Goal: Information Seeking & Learning: Learn about a topic

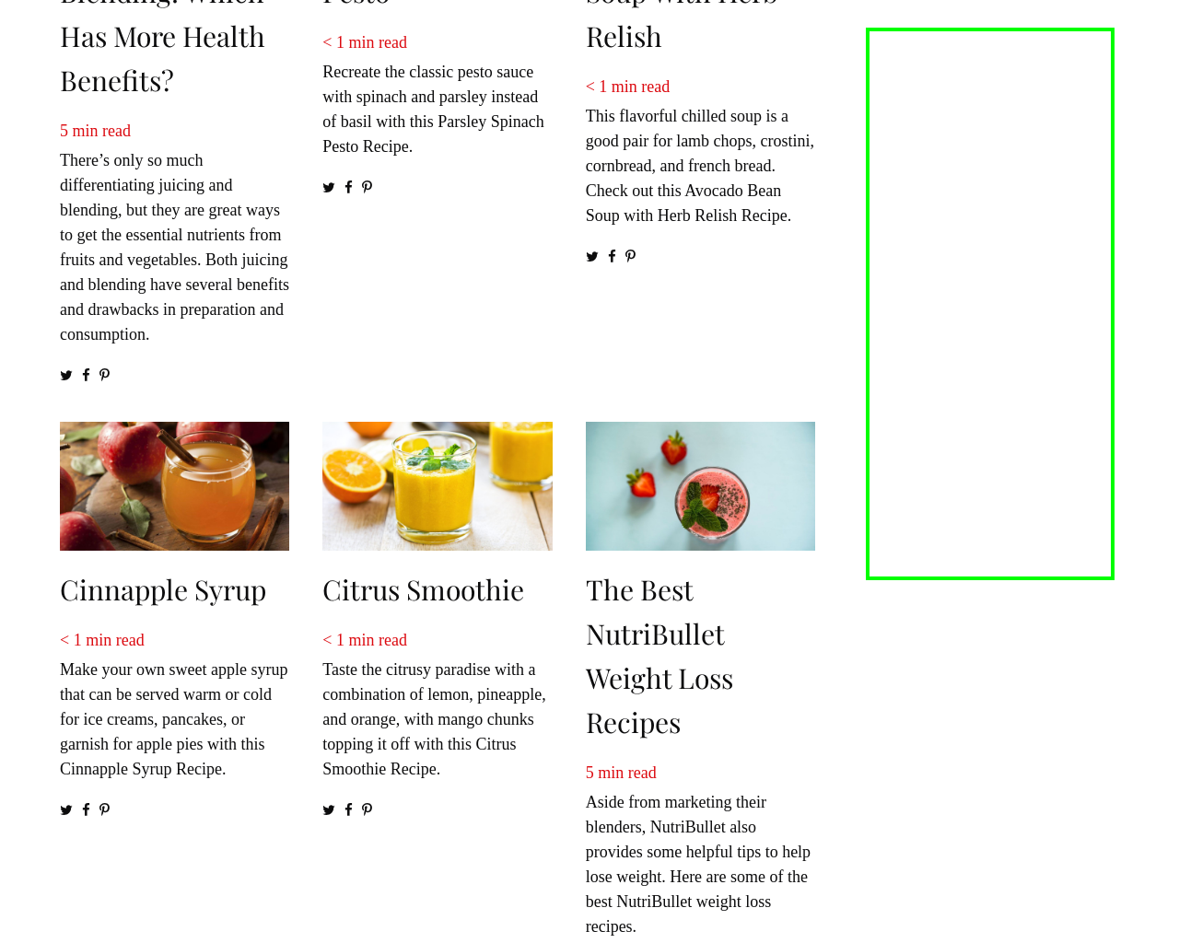
scroll to position [2581, 0]
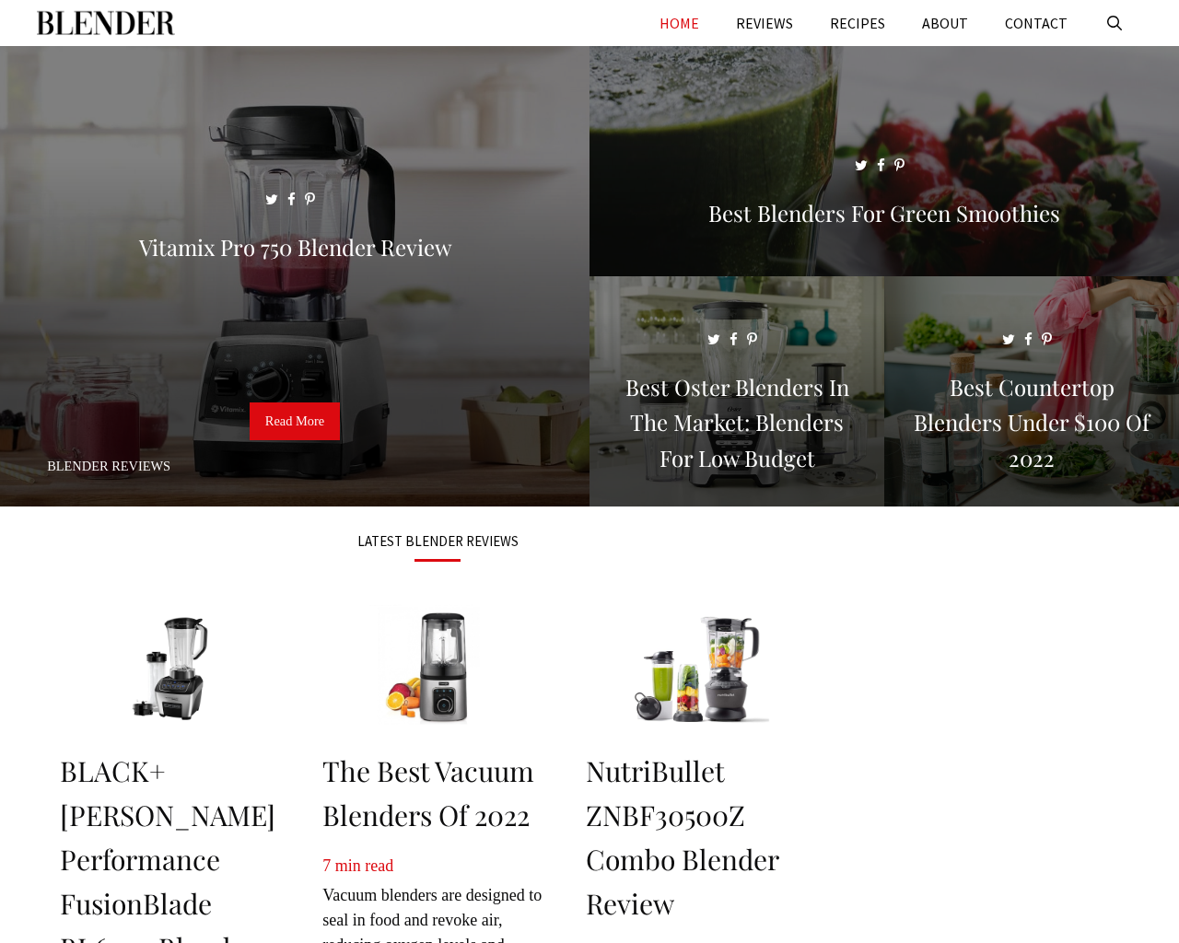
scroll to position [2579, 0]
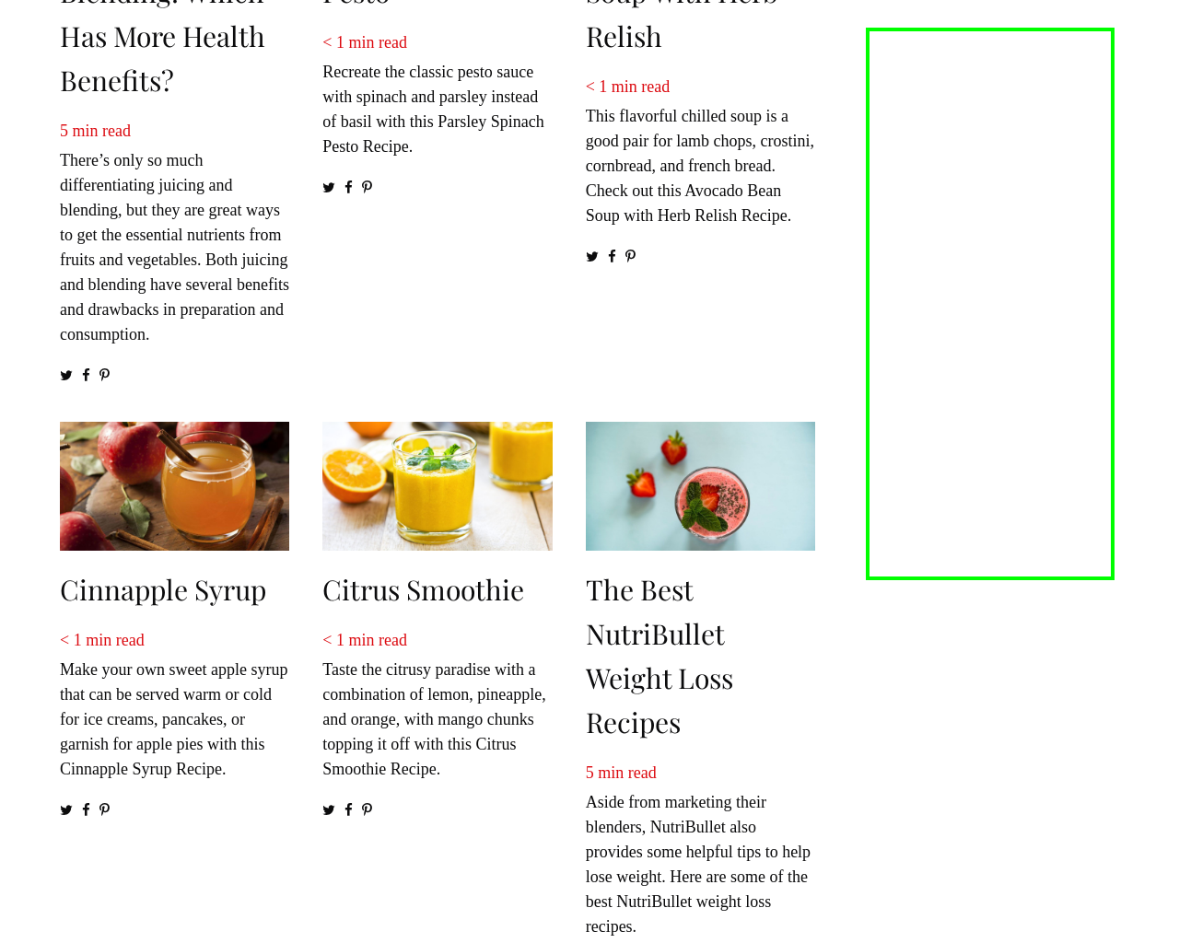
scroll to position [2581, 0]
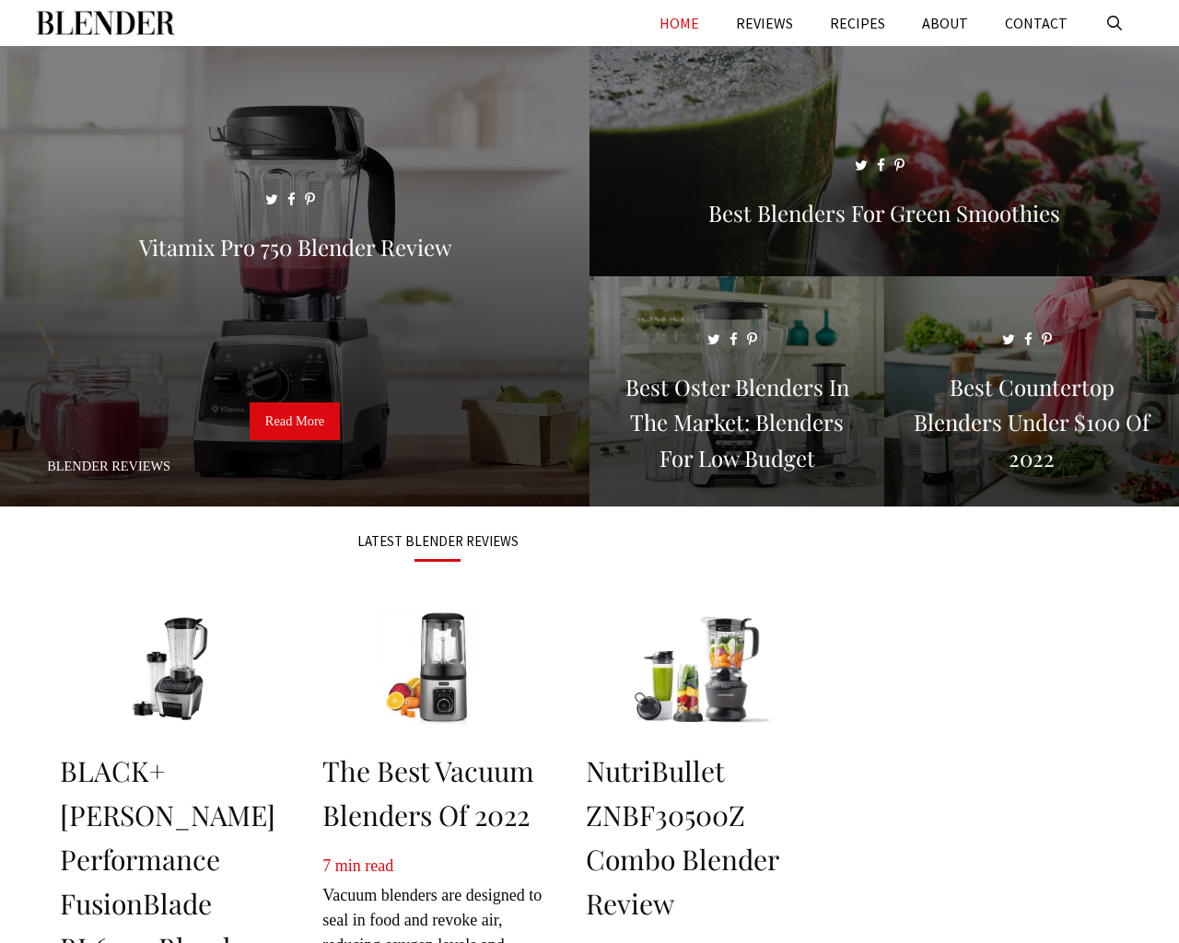
scroll to position [2231, 0]
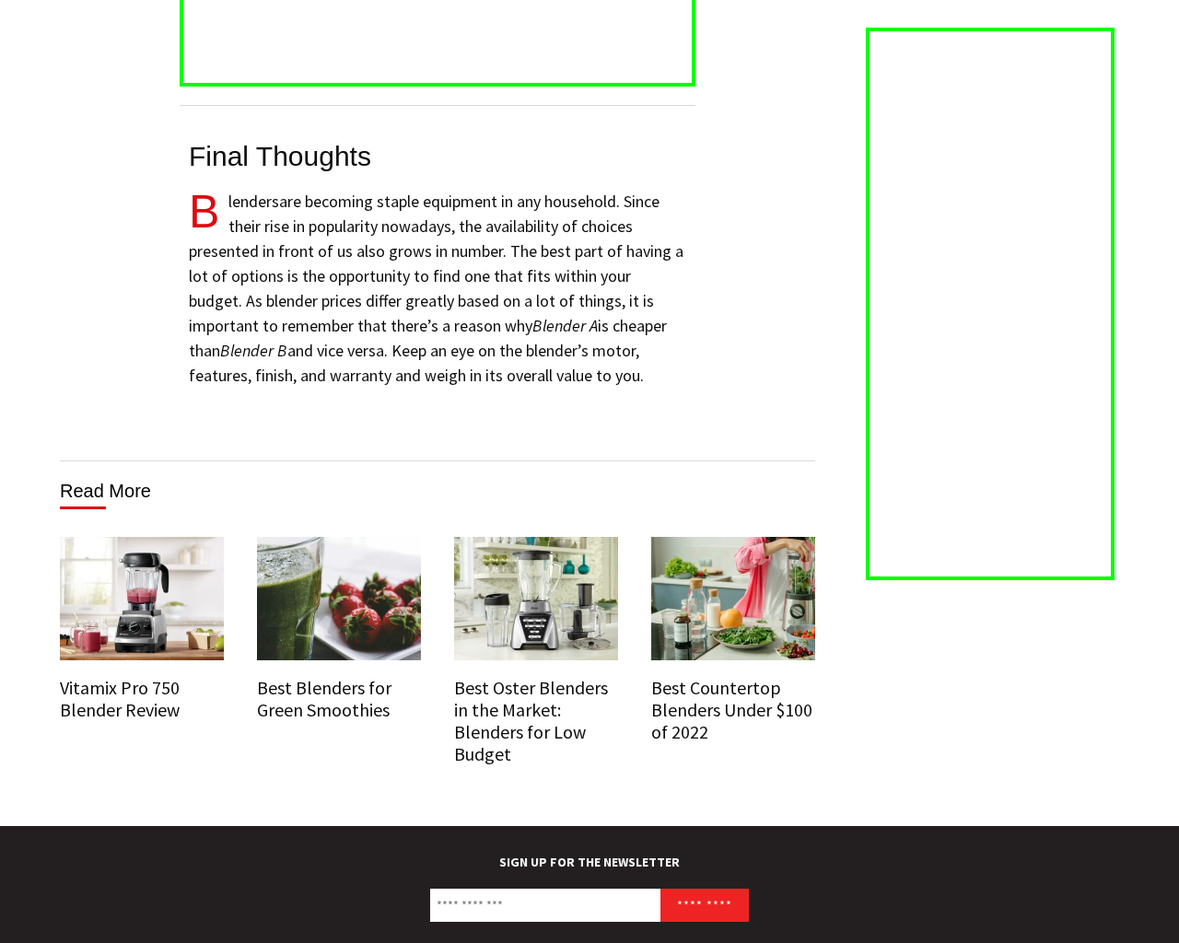
scroll to position [11586, 0]
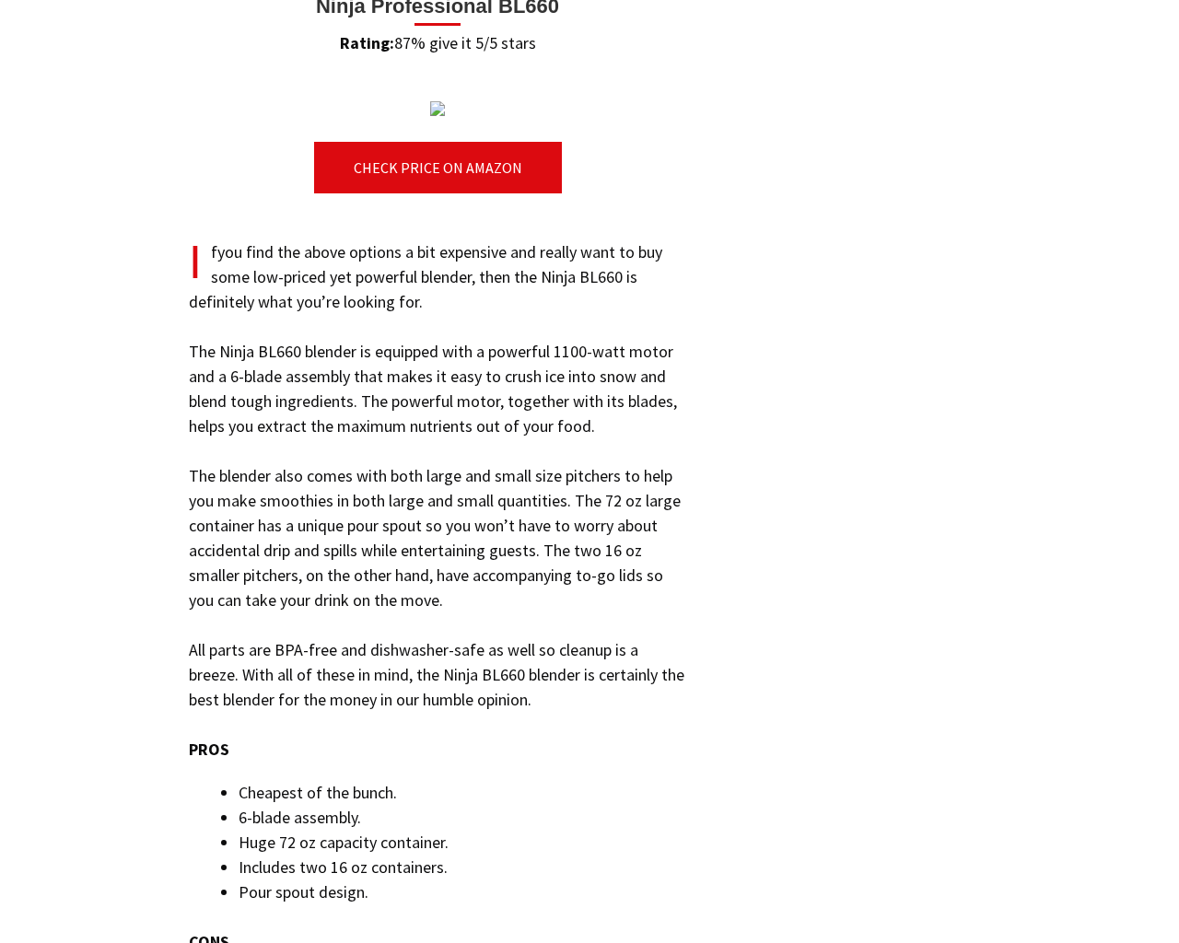
scroll to position [11586, 0]
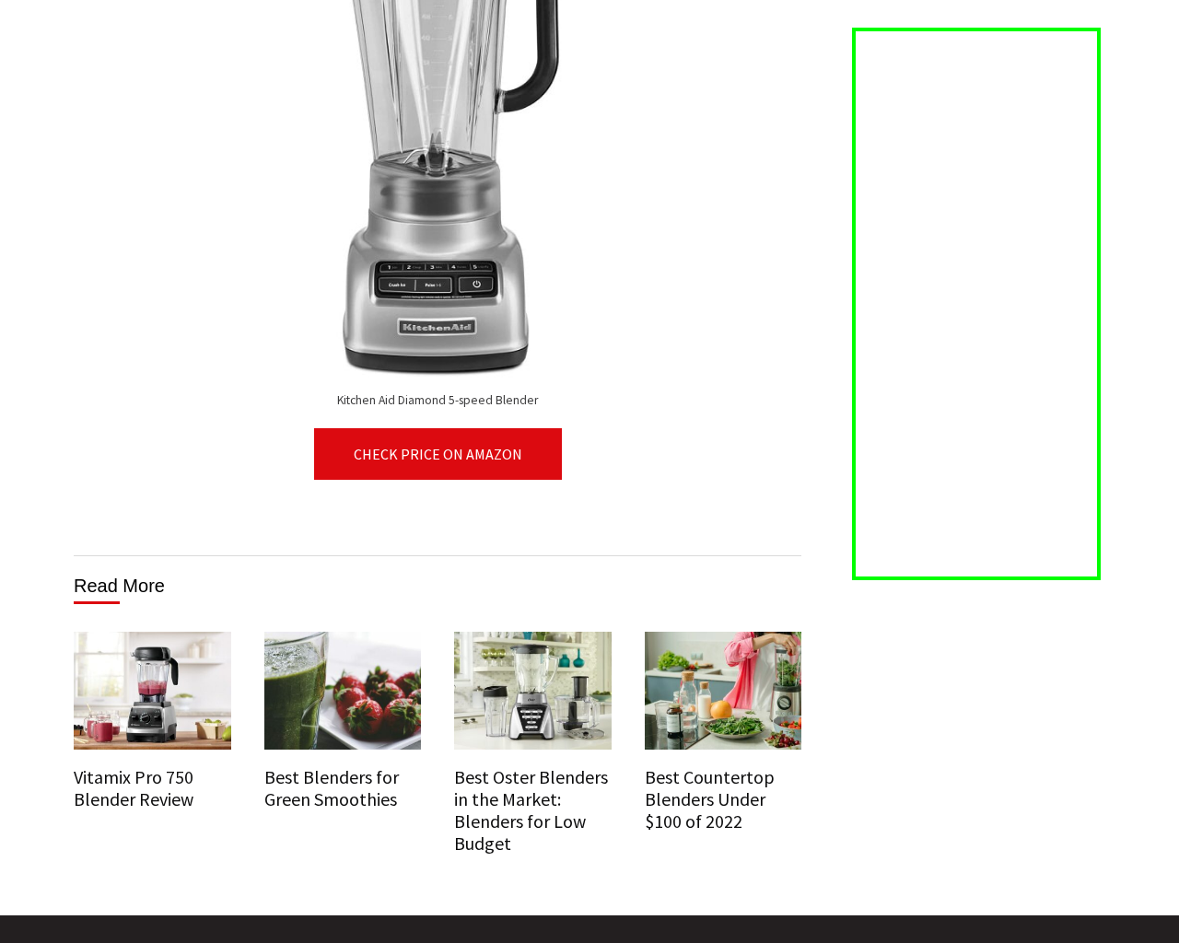
scroll to position [9808, 0]
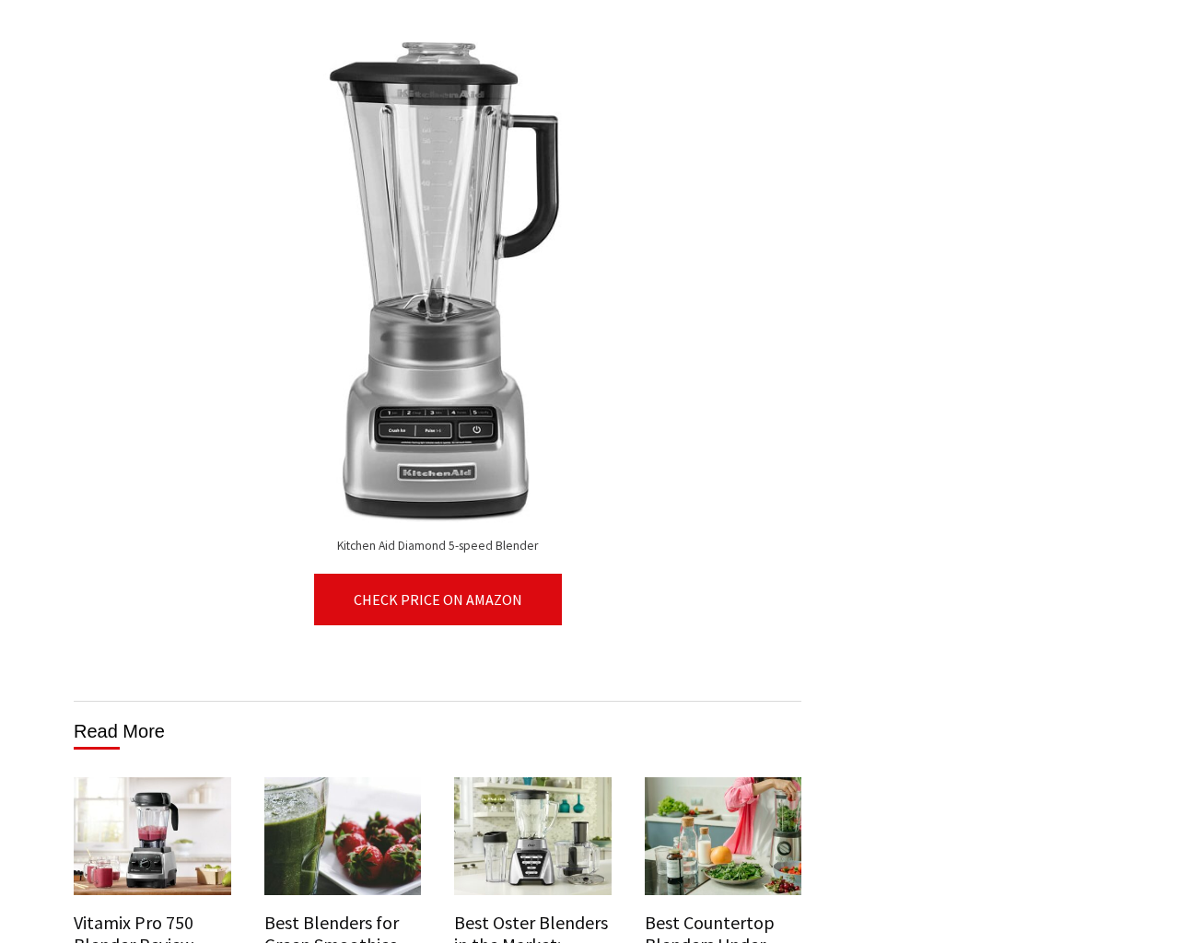
scroll to position [10246, 0]
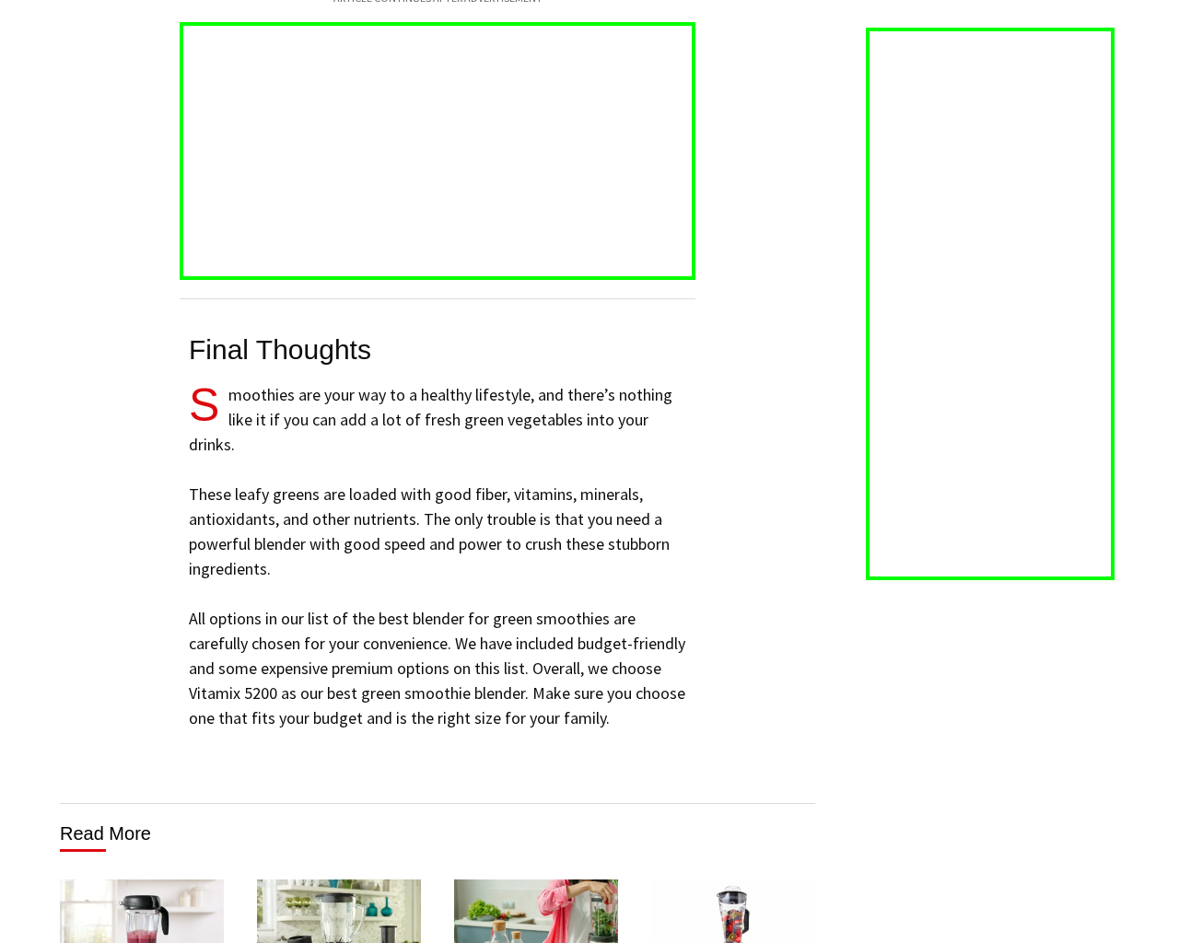
scroll to position [11442, 0]
